Goal: Learn about a topic

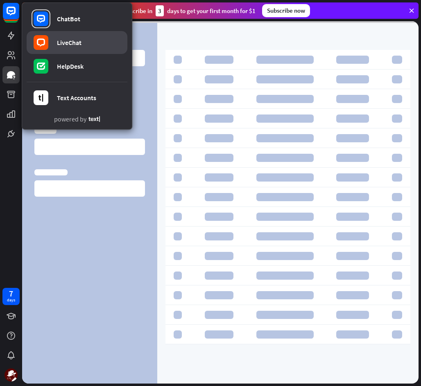
click at [69, 42] on div "LiveChat" at bounding box center [69, 42] width 25 height 8
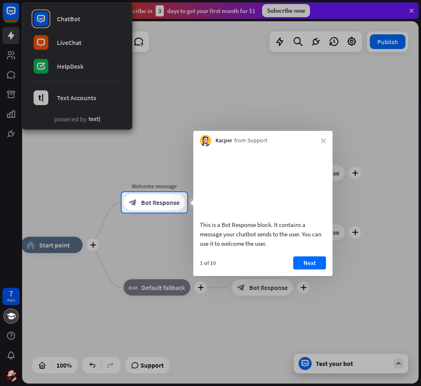
click at [211, 88] on div at bounding box center [210, 96] width 421 height 192
click at [409, 11] on div at bounding box center [210, 96] width 421 height 192
click at [164, 54] on div at bounding box center [210, 96] width 421 height 192
click at [70, 37] on div at bounding box center [210, 96] width 421 height 192
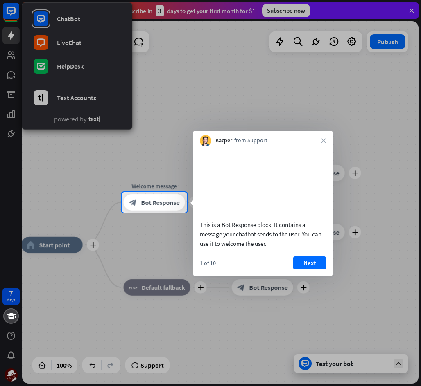
click at [38, 43] on div at bounding box center [210, 96] width 421 height 192
click at [322, 140] on icon "close" at bounding box center [323, 140] width 5 height 5
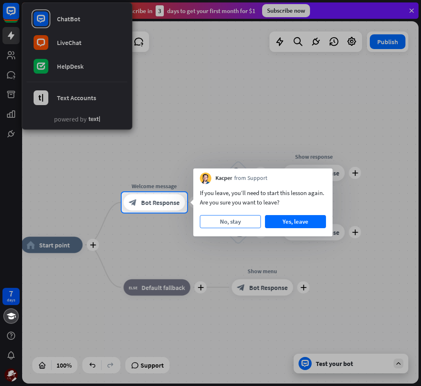
click at [230, 221] on button "No, stay" at bounding box center [230, 221] width 61 height 13
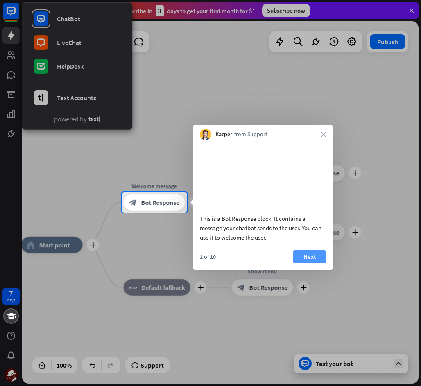
click at [305, 264] on button "Next" at bounding box center [309, 256] width 33 height 13
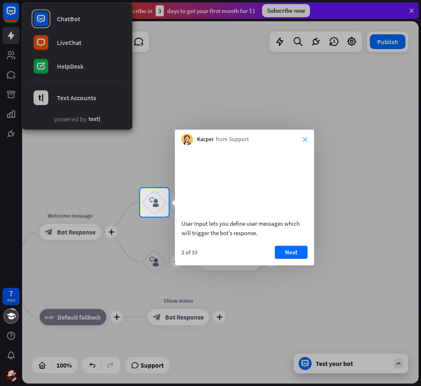
click at [304, 140] on icon "close" at bounding box center [304, 139] width 5 height 5
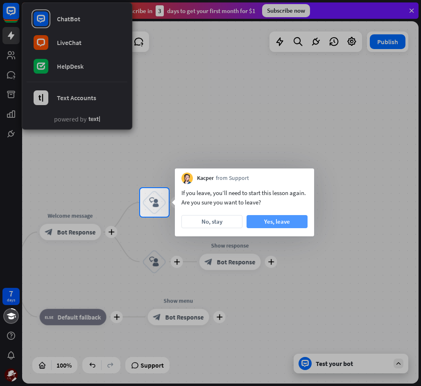
click at [276, 224] on button "Yes, leave" at bounding box center [276, 221] width 61 height 13
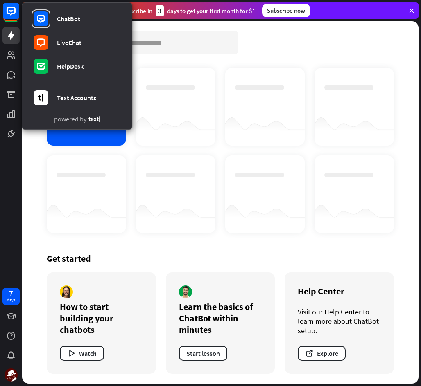
click at [242, 104] on div at bounding box center [265, 99] width 60 height 29
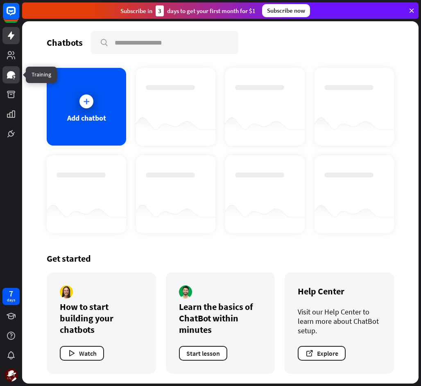
click at [10, 74] on icon at bounding box center [11, 74] width 8 height 7
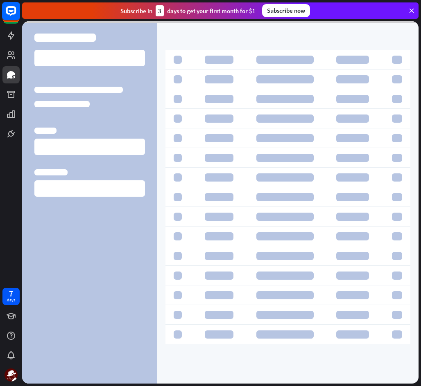
click at [14, 12] on rect at bounding box center [11, 11] width 18 height 18
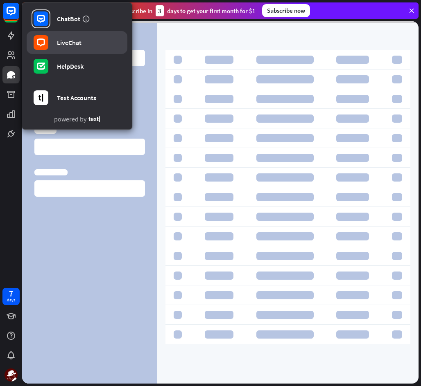
click at [50, 44] on div at bounding box center [41, 42] width 19 height 19
